Goal: Task Accomplishment & Management: Use online tool/utility

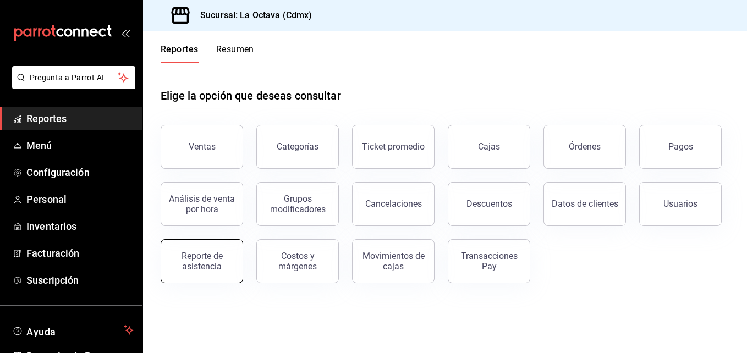
click at [215, 263] on div "Reporte de asistencia" at bounding box center [202, 261] width 68 height 21
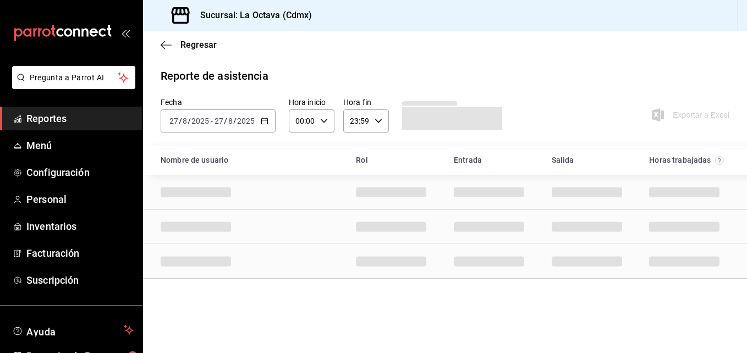
click at [264, 120] on icon "button" at bounding box center [265, 121] width 8 height 8
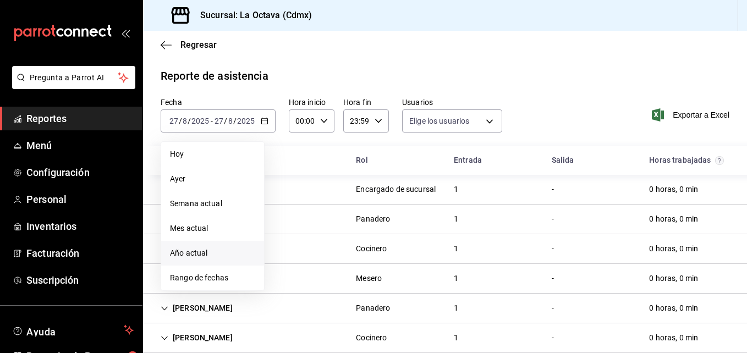
type input "d3beb51c-59fc-440b-8533-f1c5ed81aa50,fb91d009-b2a8-4f5b-84c0-ef3e4008f85d,ac84b…"
click at [214, 278] on span "Rango de fechas" at bounding box center [212, 278] width 85 height 12
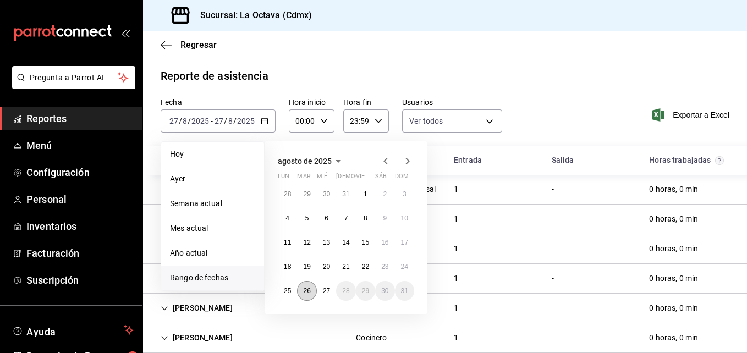
click at [310, 291] on abbr "26" at bounding box center [306, 291] width 7 height 8
click at [326, 293] on abbr "27" at bounding box center [326, 291] width 7 height 8
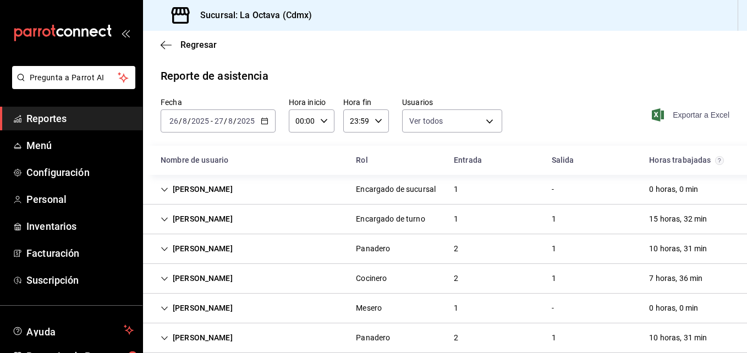
click at [696, 119] on span "Exportar a Excel" at bounding box center [691, 114] width 75 height 13
click at [21, 124] on span "mailbox folders" at bounding box center [17, 118] width 9 height 13
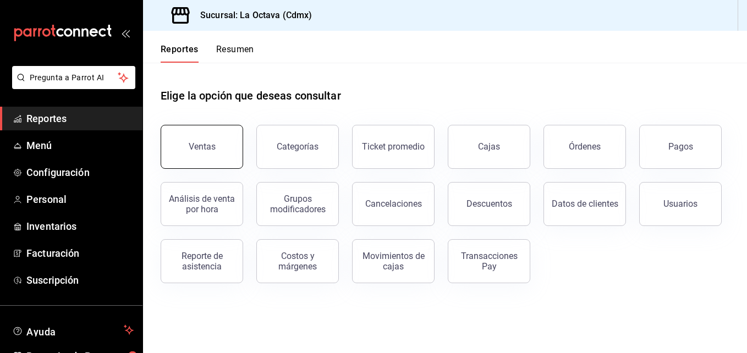
click at [198, 153] on button "Ventas" at bounding box center [202, 147] width 82 height 44
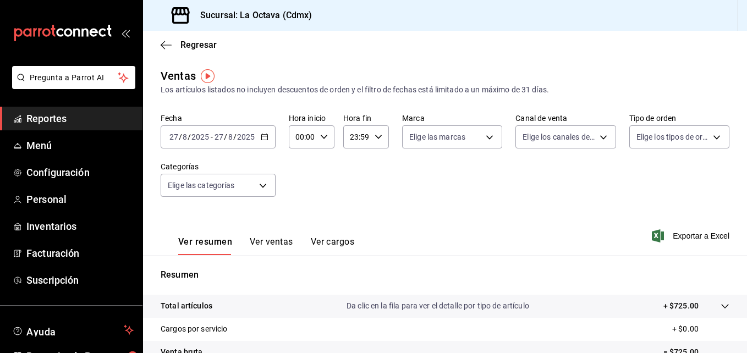
click at [267, 143] on div "[DATE] [DATE] - [DATE] [DATE]" at bounding box center [218, 136] width 115 height 23
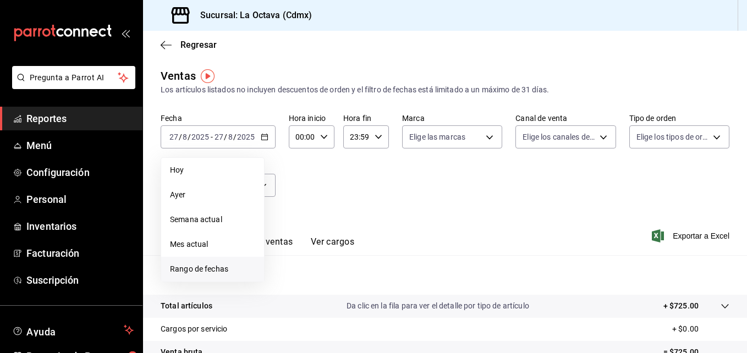
click at [211, 275] on li "Rango de fechas" at bounding box center [212, 269] width 103 height 25
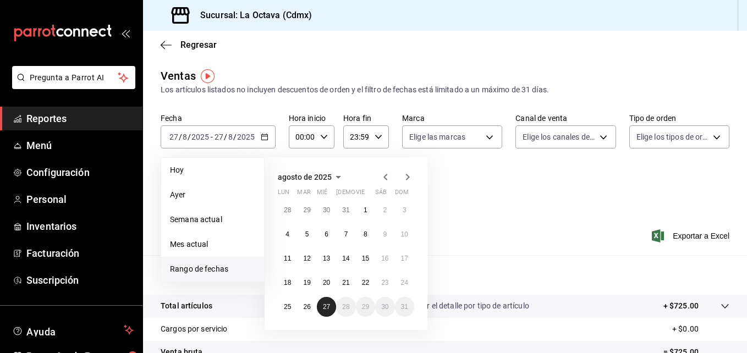
click at [328, 308] on abbr "27" at bounding box center [326, 307] width 7 height 8
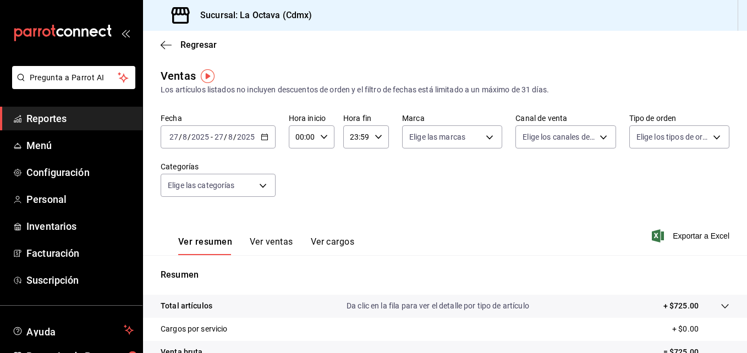
click at [262, 136] on icon "button" at bounding box center [265, 137] width 8 height 8
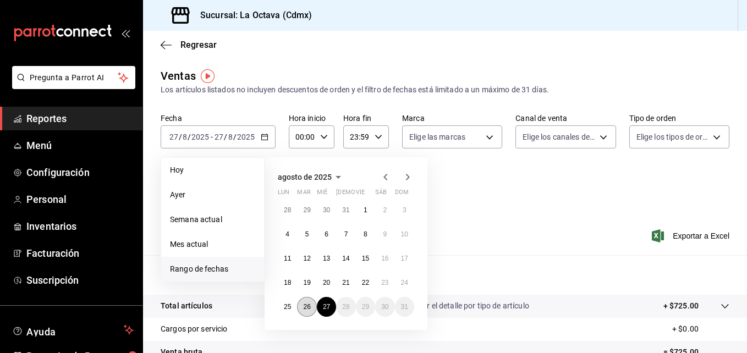
click at [309, 303] on abbr "26" at bounding box center [306, 307] width 7 height 8
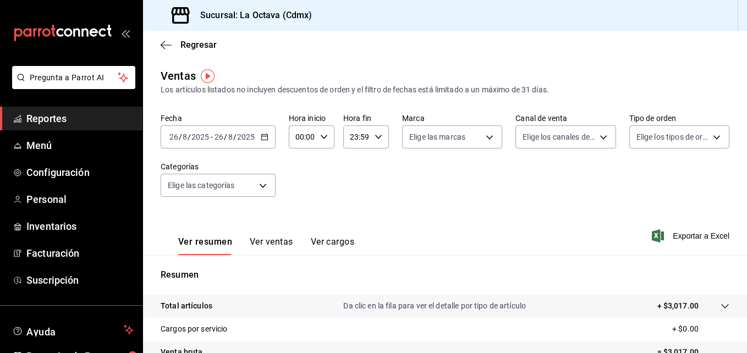
click at [264, 141] on div "[DATE] [DATE] - [DATE] [DATE]" at bounding box center [218, 136] width 115 height 23
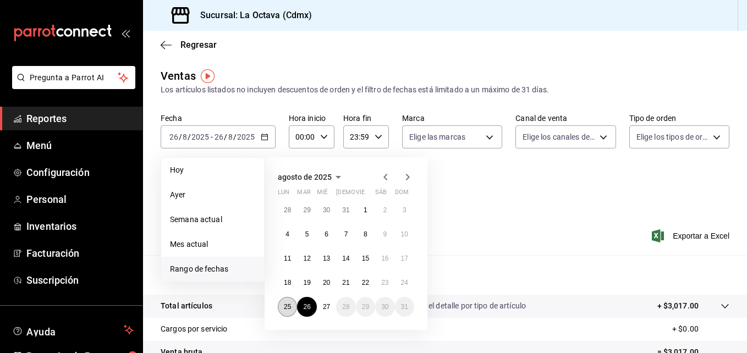
click at [289, 304] on abbr "25" at bounding box center [287, 307] width 7 height 8
click at [289, 304] on div "Total artículos Da clic en la fila para ver el detalle por tipo de artículo + $…" at bounding box center [430, 306] width 538 height 12
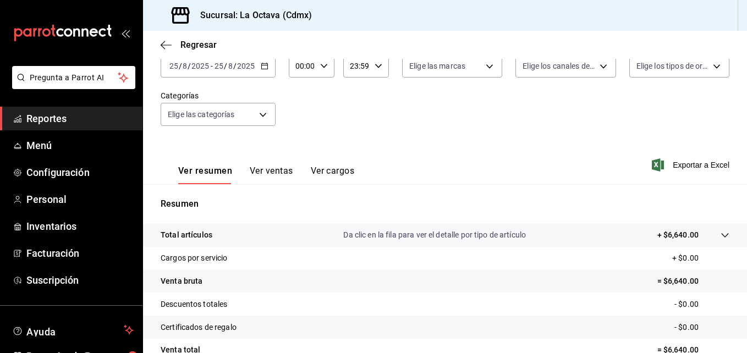
scroll to position [32, 0]
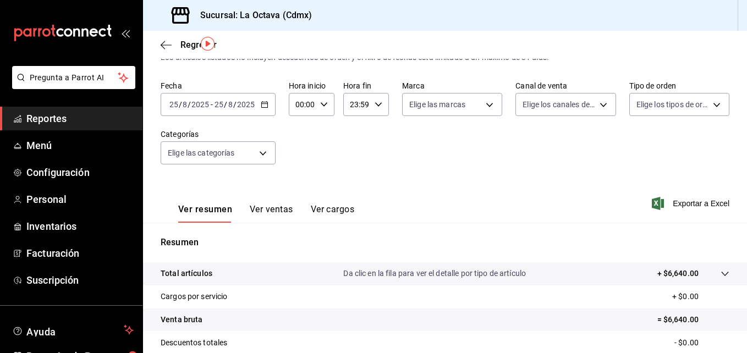
click at [267, 106] on icon "button" at bounding box center [265, 105] width 8 height 8
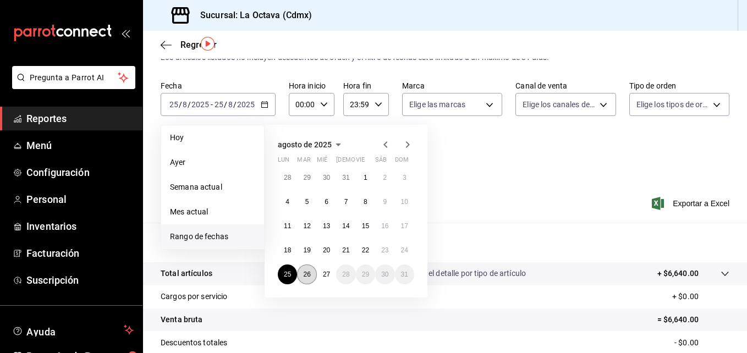
click at [308, 270] on abbr "26" at bounding box center [306, 274] width 7 height 8
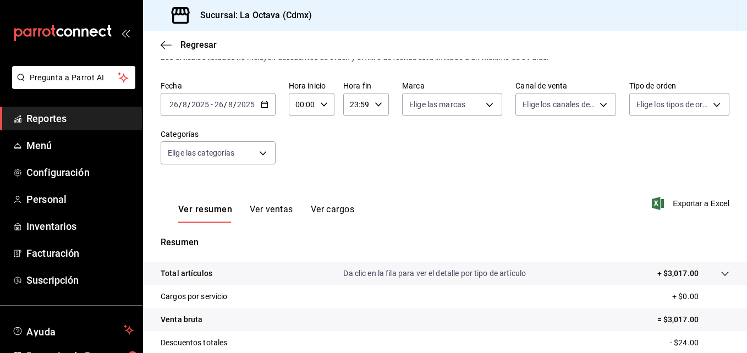
scroll to position [174, 0]
